Goal: Task Accomplishment & Management: Use online tool/utility

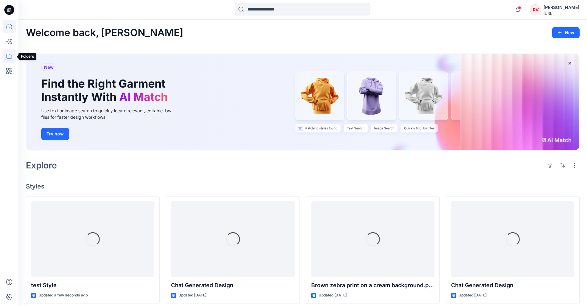
click at [11, 54] on icon at bounding box center [9, 56] width 14 height 14
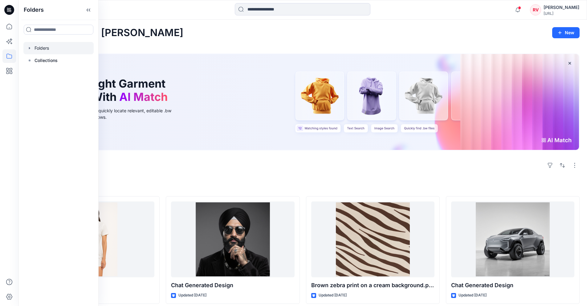
click at [30, 50] on icon "button" at bounding box center [29, 48] width 5 height 5
click at [55, 73] on div at bounding box center [58, 73] width 70 height 12
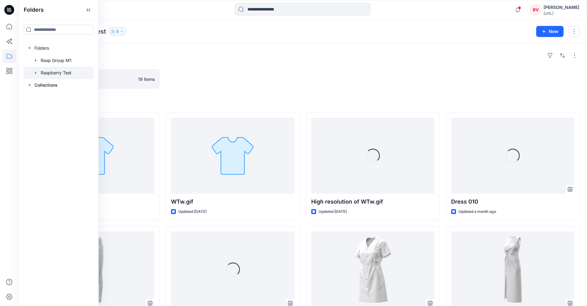
click at [223, 80] on div at bounding box center [233, 79] width 134 height 20
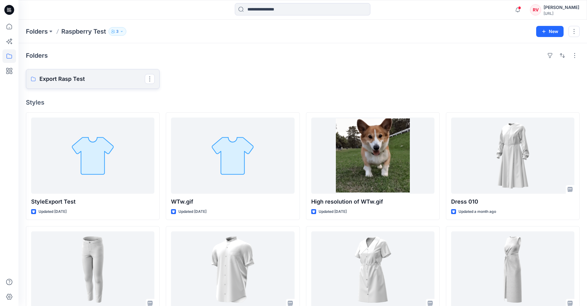
click at [101, 80] on p "Export Rasp Test" at bounding box center [91, 79] width 105 height 9
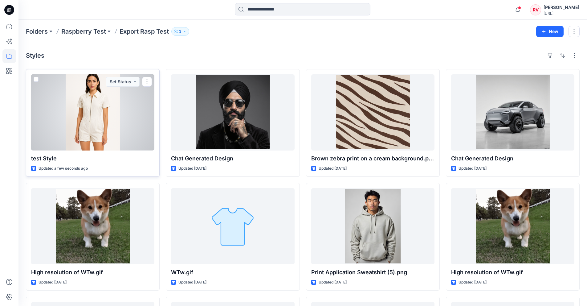
click at [92, 119] on div at bounding box center [92, 112] width 123 height 76
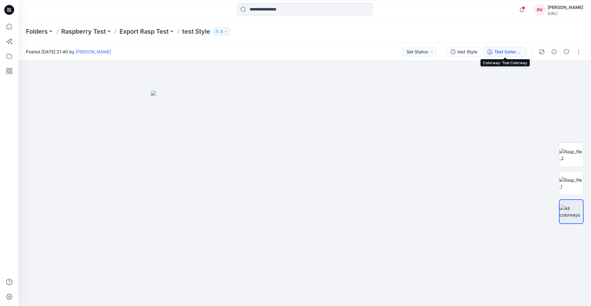
click at [500, 51] on div "Test Colorway" at bounding box center [509, 51] width 28 height 7
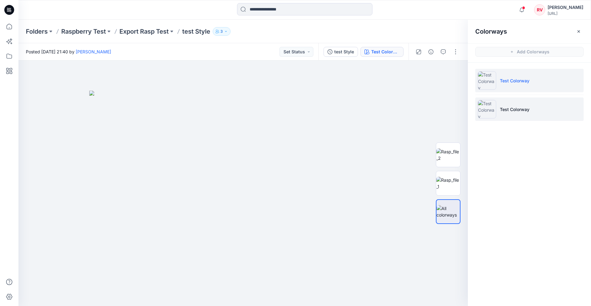
click at [496, 109] on img at bounding box center [487, 109] width 18 height 18
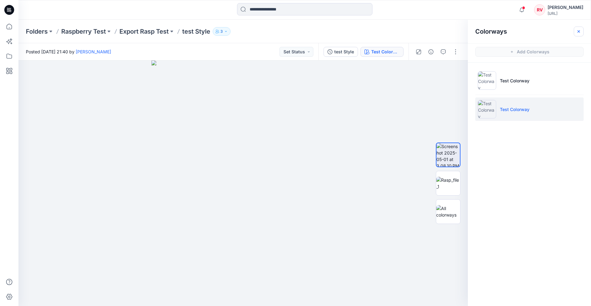
click at [581, 30] on icon "button" at bounding box center [579, 31] width 5 height 5
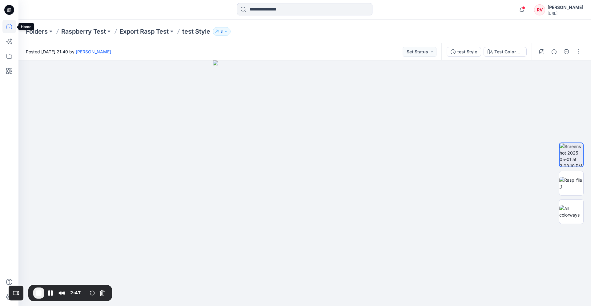
click at [10, 29] on icon at bounding box center [9, 27] width 14 height 14
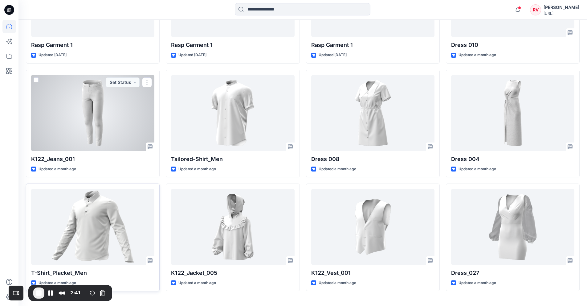
scroll to position [937, 0]
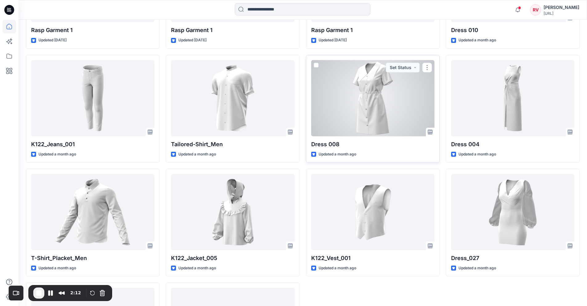
click at [350, 106] on div at bounding box center [372, 98] width 123 height 76
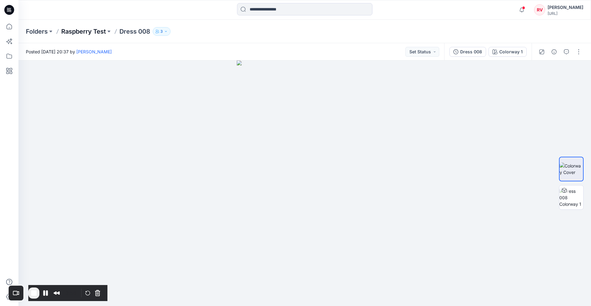
click at [79, 32] on p "Raspberry Test" at bounding box center [83, 31] width 45 height 9
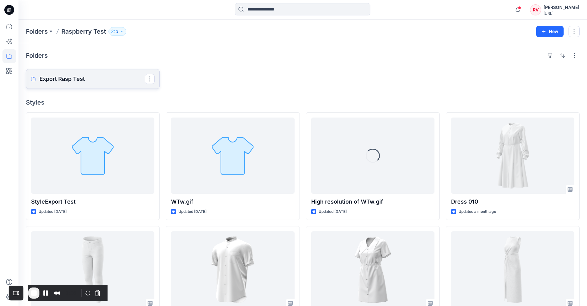
click at [79, 80] on p "Export Rasp Test" at bounding box center [91, 79] width 105 height 9
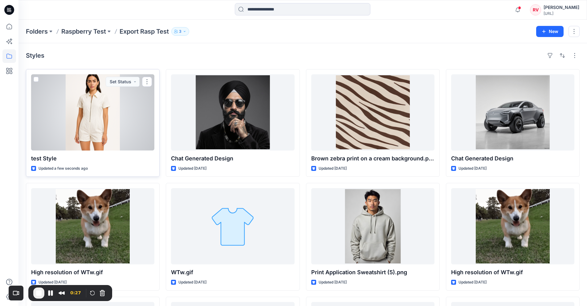
click at [97, 119] on div at bounding box center [92, 112] width 123 height 76
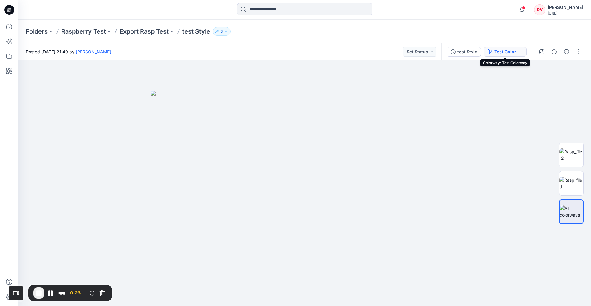
click at [499, 50] on div "Test Colorway" at bounding box center [509, 51] width 28 height 7
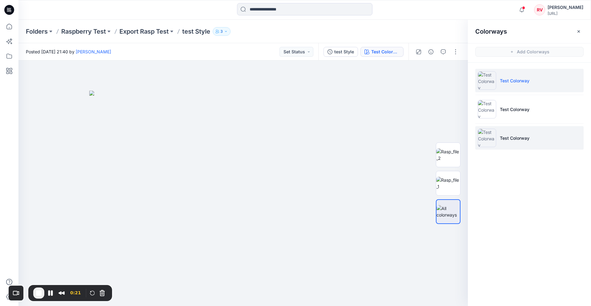
click at [507, 140] on p "Test Colorway" at bounding box center [515, 138] width 30 height 6
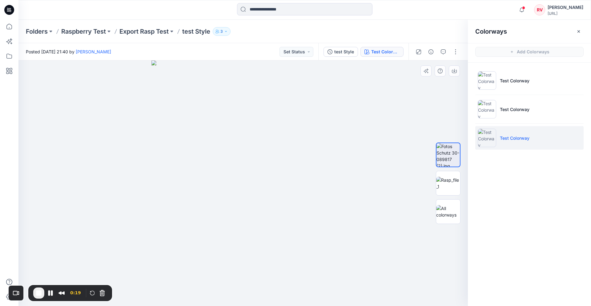
click at [360, 179] on div at bounding box center [243, 182] width 450 height 245
click at [40, 291] on span "End Recording" at bounding box center [38, 292] width 7 height 7
